Goal: Information Seeking & Learning: Learn about a topic

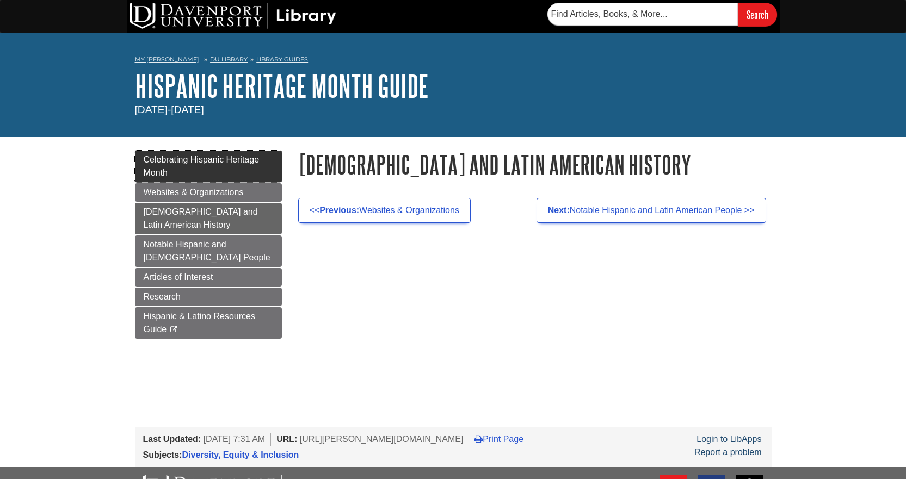
click at [208, 157] on span "Celebrating Hispanic Heritage Month" at bounding box center [202, 166] width 116 height 22
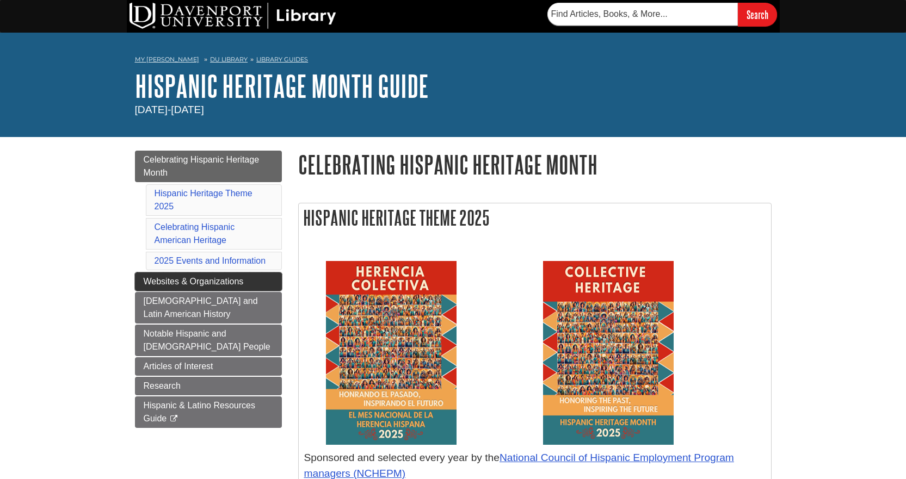
click at [194, 281] on span "Websites & Organizations" at bounding box center [194, 281] width 100 height 9
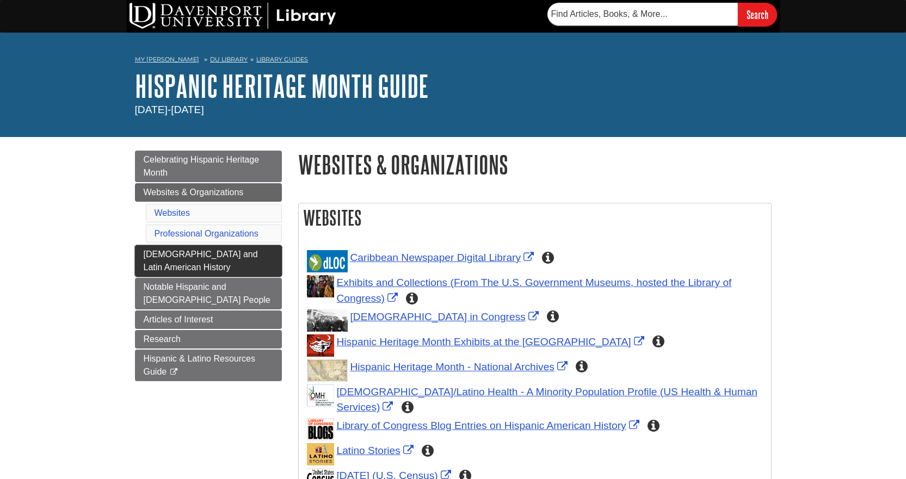
click at [207, 255] on span "[DEMOGRAPHIC_DATA] and Latin American History" at bounding box center [201, 261] width 114 height 22
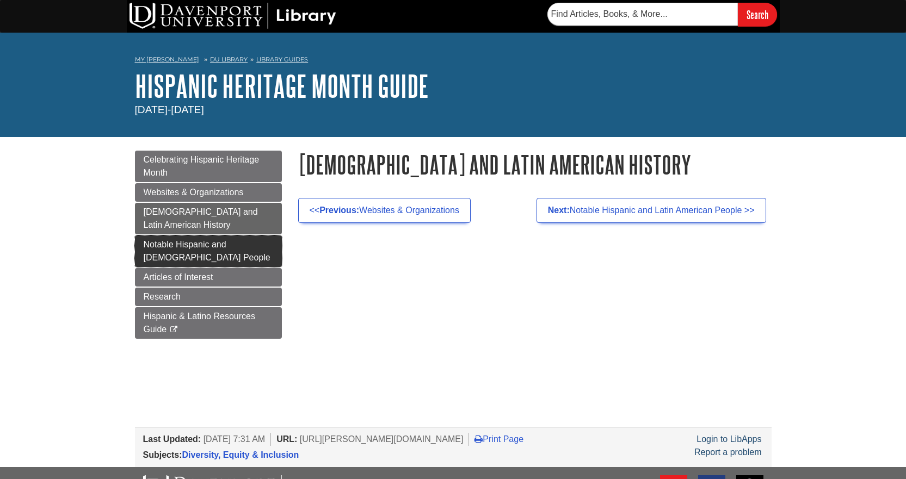
click at [232, 251] on link "Notable Hispanic and [DEMOGRAPHIC_DATA] People" at bounding box center [208, 252] width 147 height 32
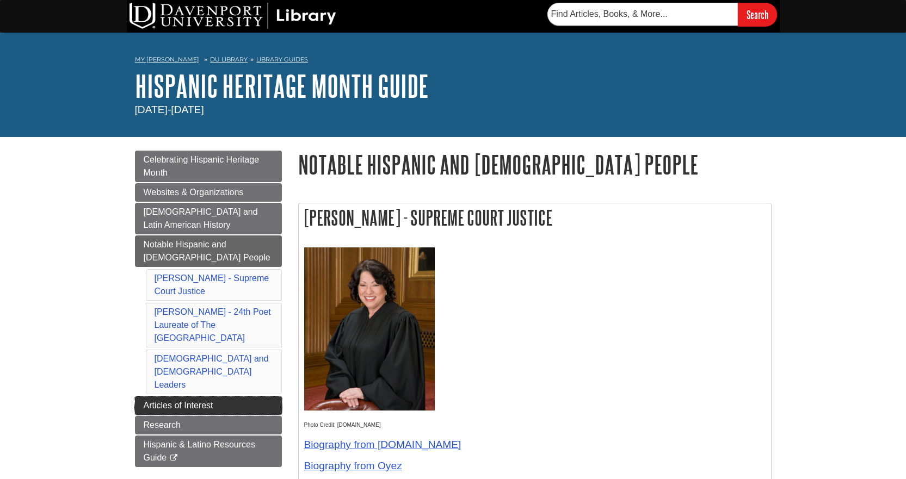
click at [215, 397] on link "Articles of Interest" at bounding box center [208, 406] width 147 height 19
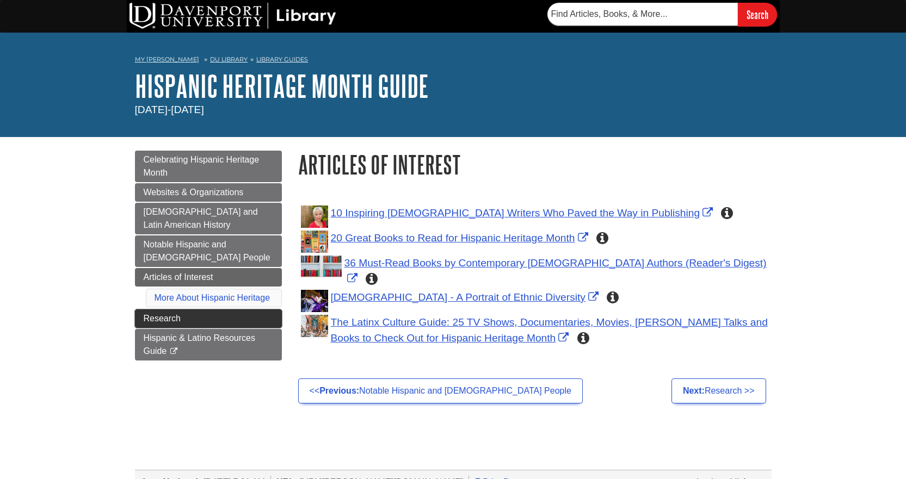
click at [170, 313] on link "Research" at bounding box center [208, 319] width 147 height 19
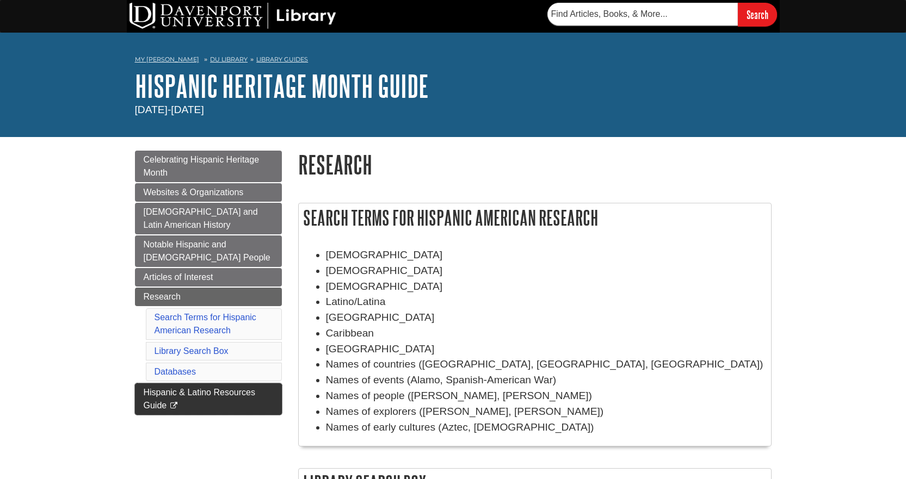
click at [178, 399] on link "Hispanic & Latino Resources Guide This link opens in a new window" at bounding box center [208, 400] width 147 height 32
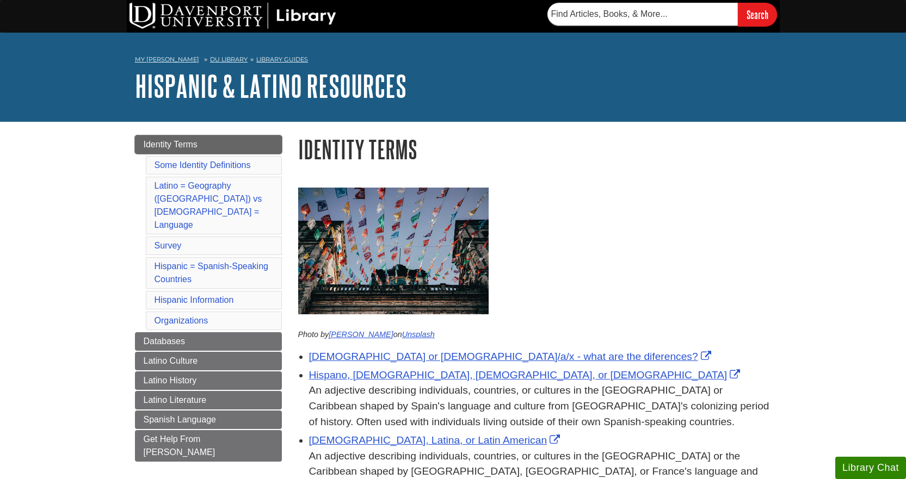
click at [195, 144] on span "Identity Terms" at bounding box center [171, 144] width 54 height 9
click at [170, 337] on span "Databases" at bounding box center [165, 341] width 42 height 9
